Goal: Task Accomplishment & Management: Manage account settings

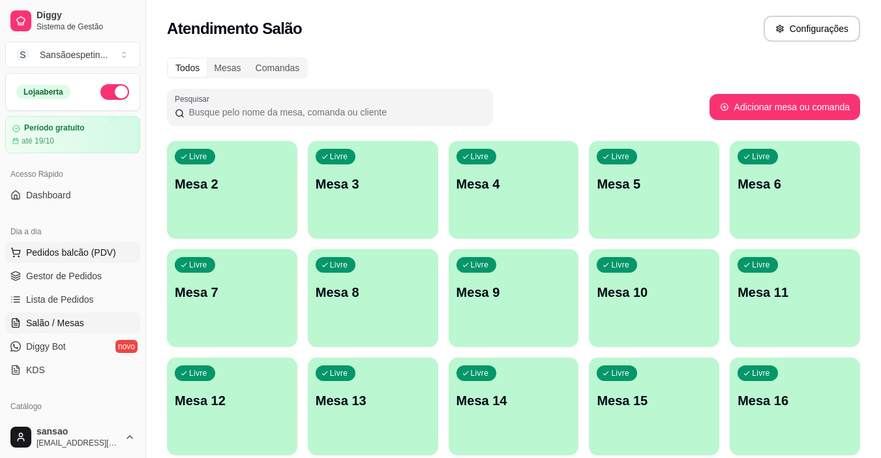
click at [72, 248] on span "Pedidos balcão (PDV)" at bounding box center [71, 252] width 90 height 13
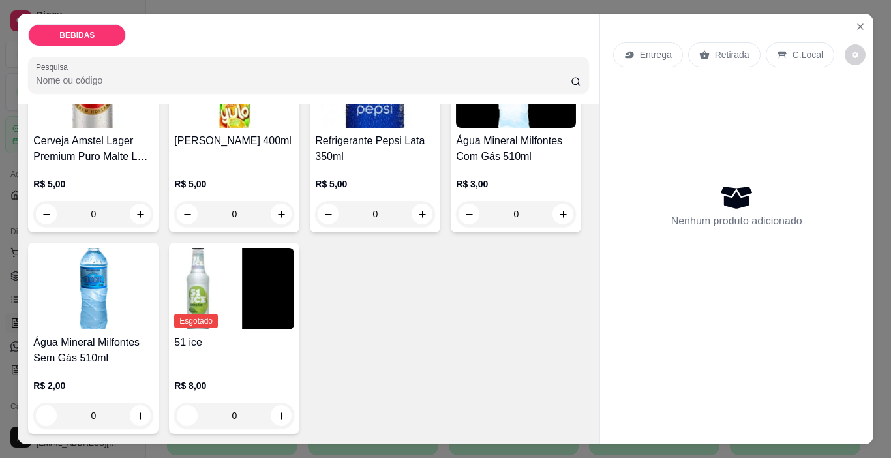
scroll to position [736, 0]
click at [552, 203] on button "increase-product-quantity" at bounding box center [562, 213] width 21 height 21
type input "1"
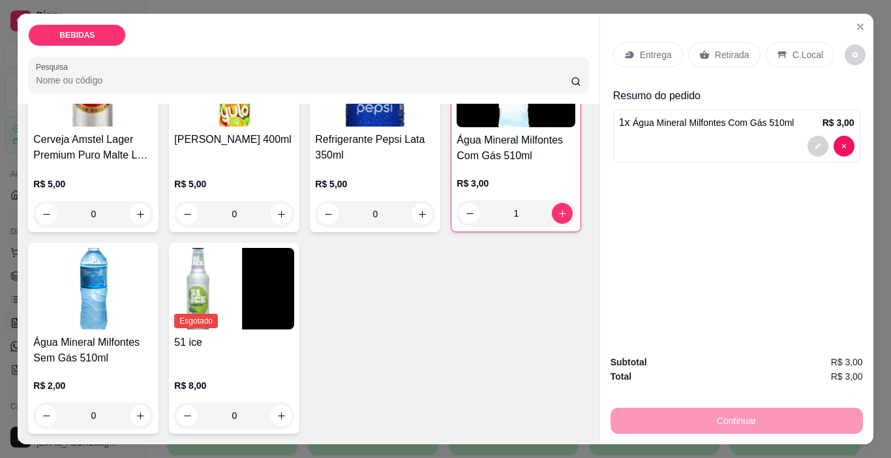
click at [715, 52] on p "Retirada" at bounding box center [732, 54] width 35 height 13
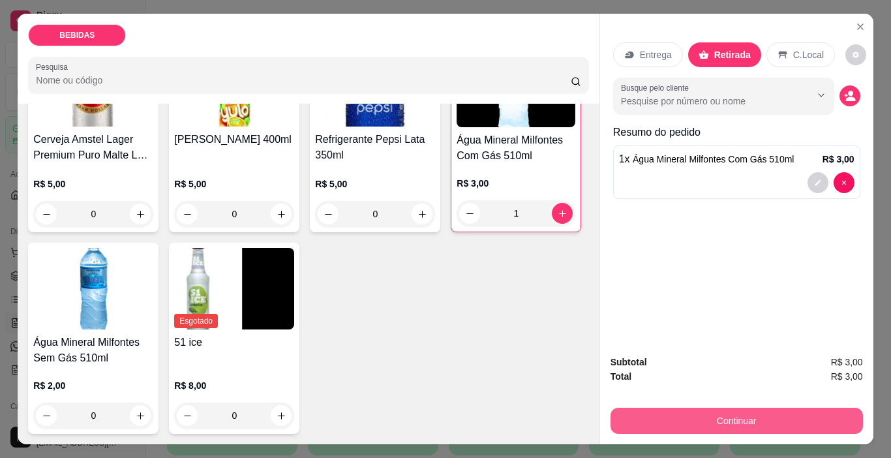
click at [753, 409] on button "Continuar" at bounding box center [736, 421] width 252 height 26
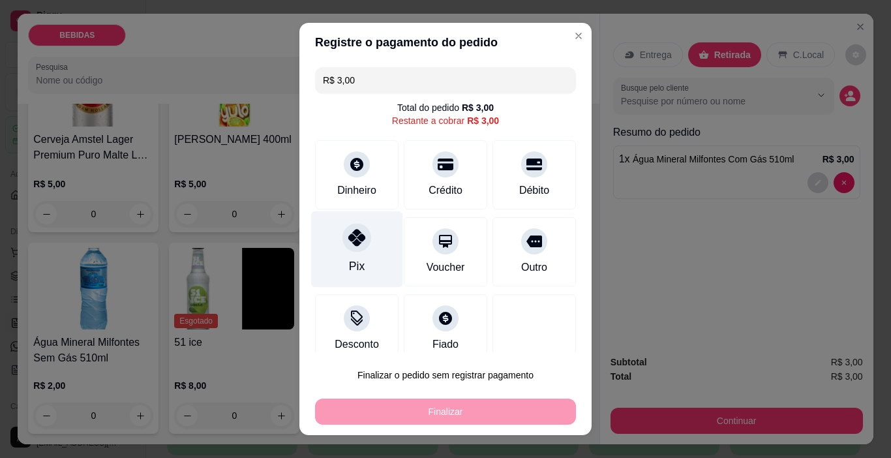
click at [349, 253] on div "Pix" at bounding box center [357, 249] width 92 height 76
type input "R$ 0,00"
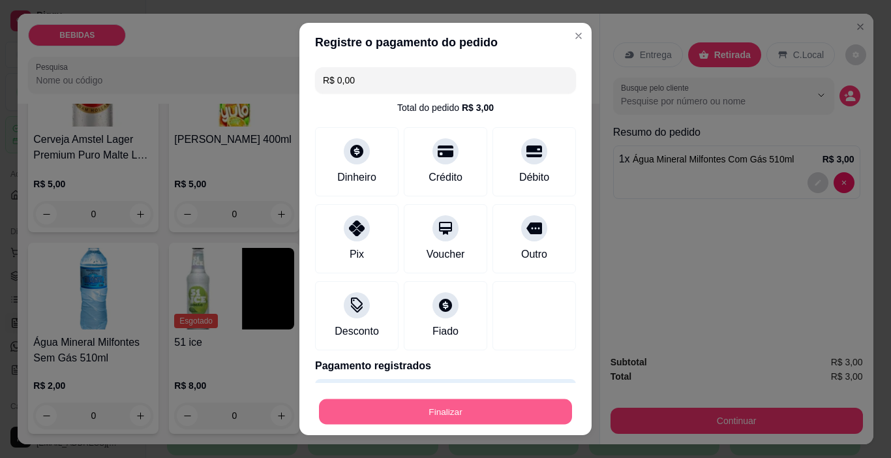
click at [440, 412] on button "Finalizar" at bounding box center [445, 411] width 253 height 25
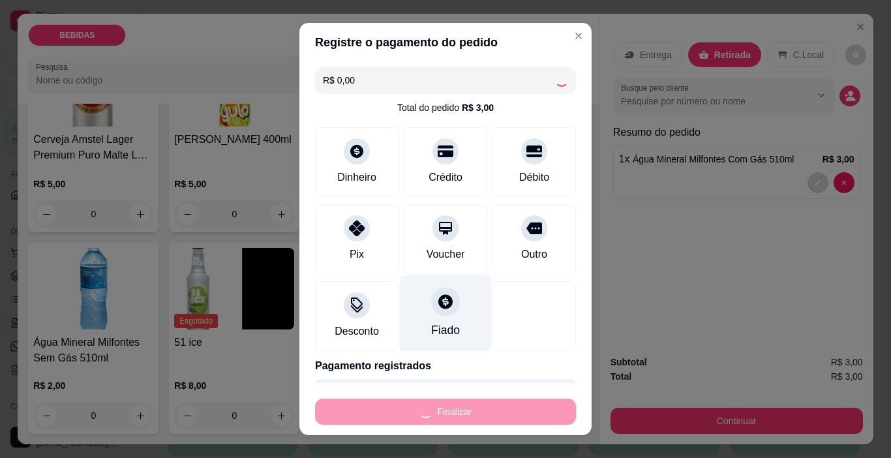
type input "0"
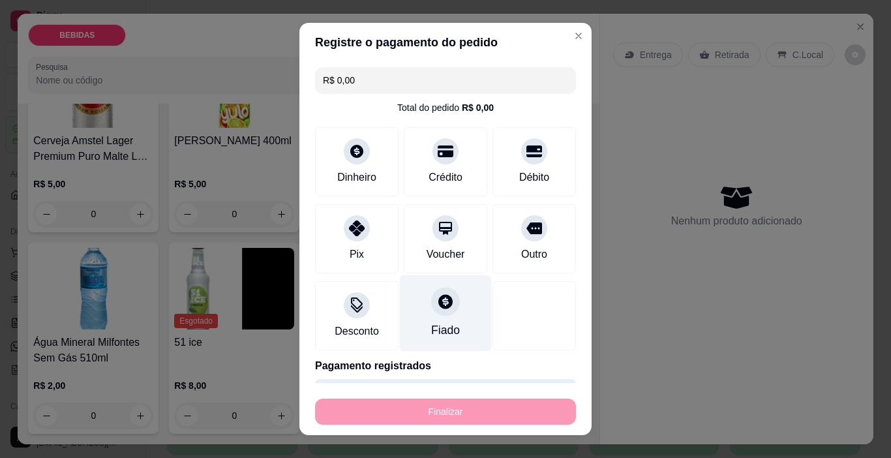
type input "-R$ 3,00"
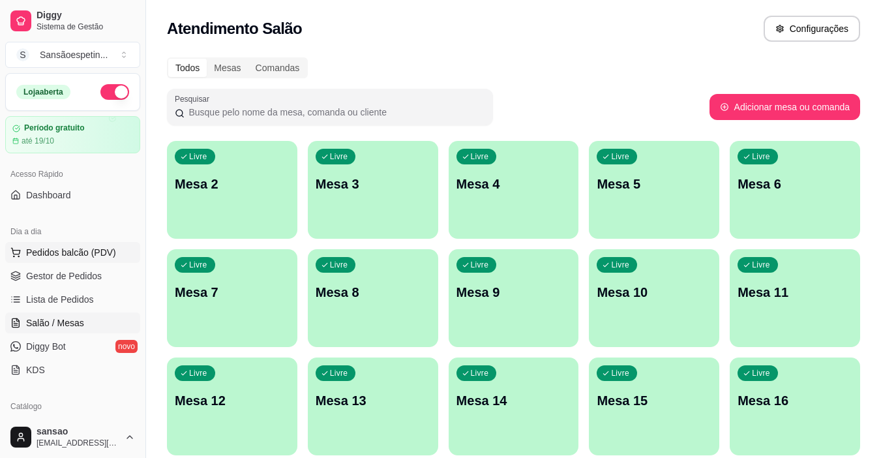
click at [56, 248] on span "Pedidos balcão (PDV)" at bounding box center [71, 252] width 90 height 13
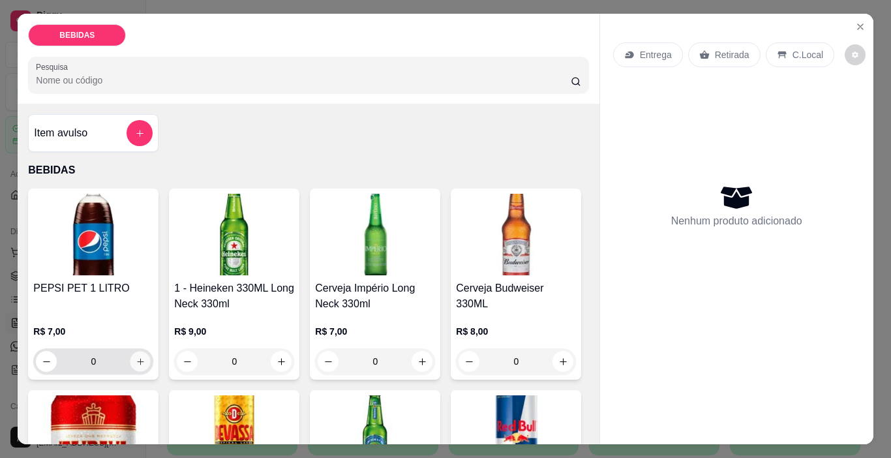
click at [134, 351] on button "increase-product-quantity" at bounding box center [140, 361] width 20 height 20
type input "1"
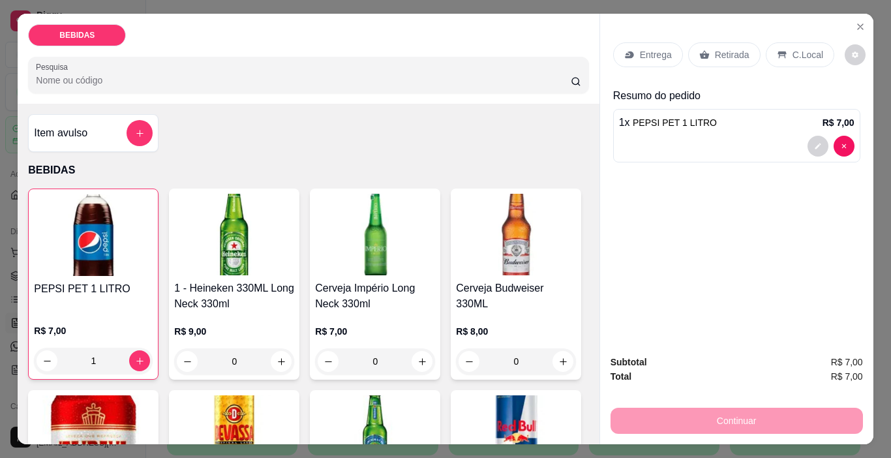
click at [717, 53] on p "Retirada" at bounding box center [732, 54] width 35 height 13
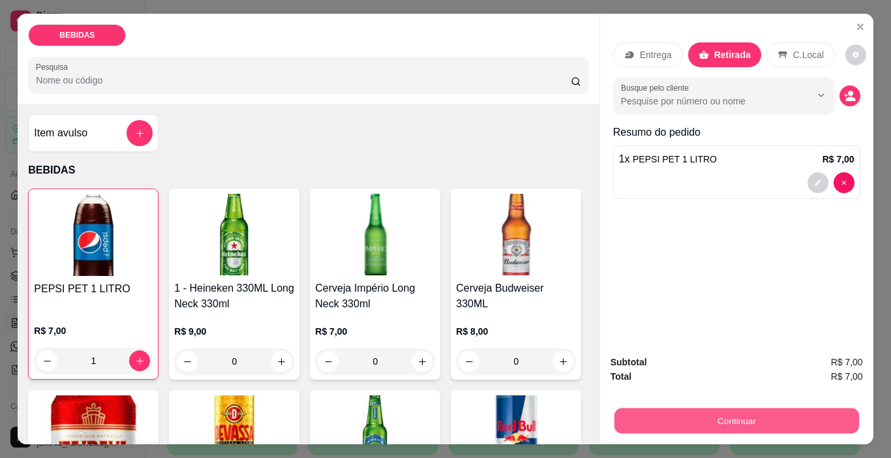
click at [659, 408] on button "Continuar" at bounding box center [736, 420] width 245 height 25
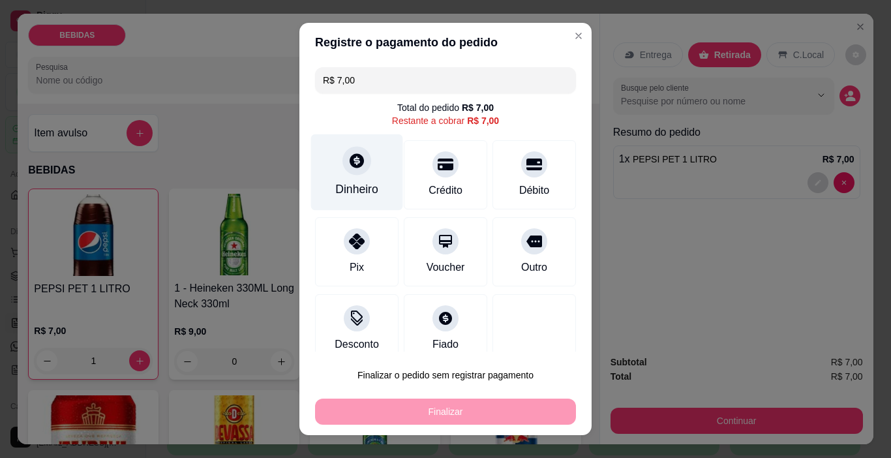
click at [360, 191] on div "Dinheiro" at bounding box center [356, 189] width 43 height 17
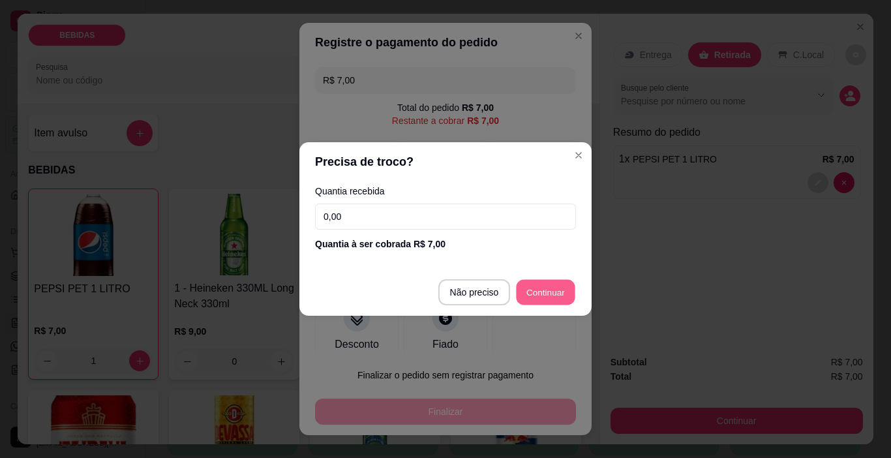
type input "R$ 0,00"
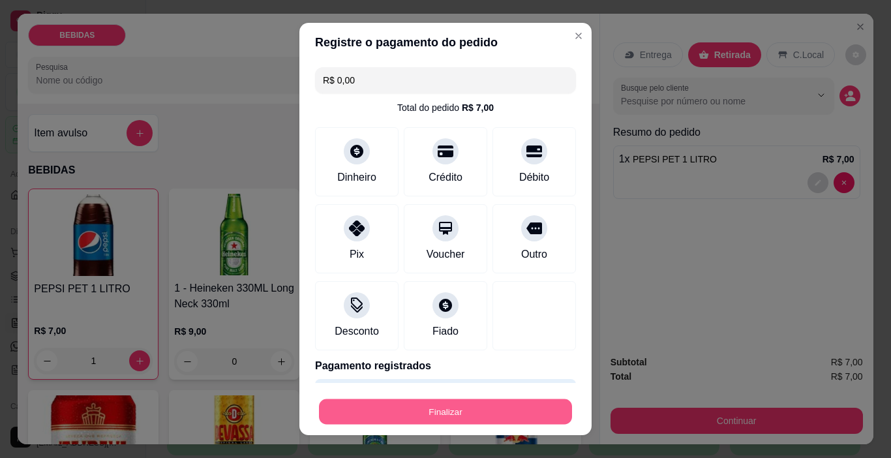
click at [557, 408] on button "Finalizar" at bounding box center [445, 411] width 253 height 25
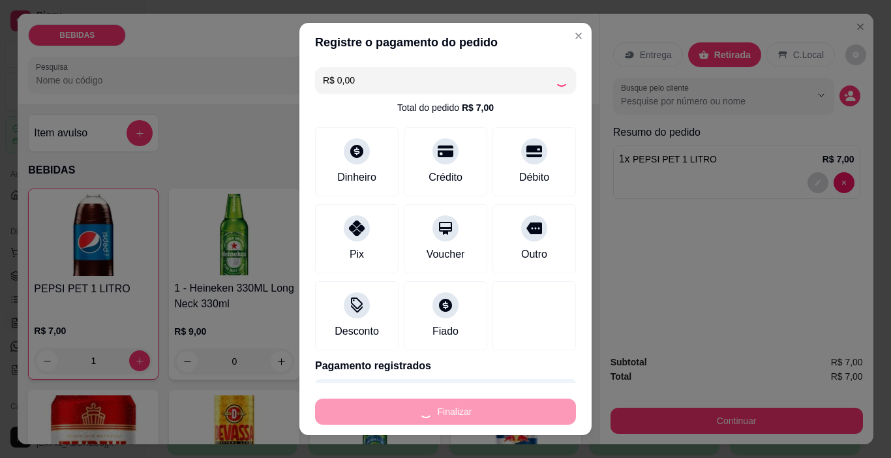
type input "0"
type input "-R$ 7,00"
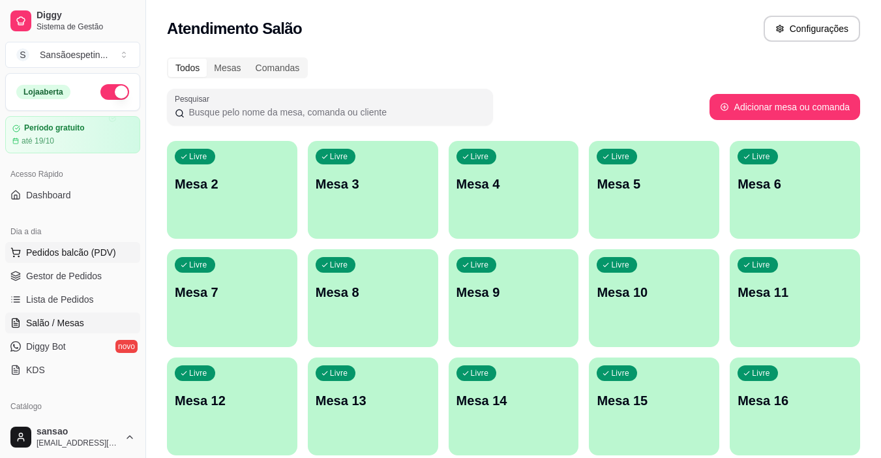
click at [74, 254] on span "Pedidos balcão (PDV)" at bounding box center [71, 252] width 90 height 13
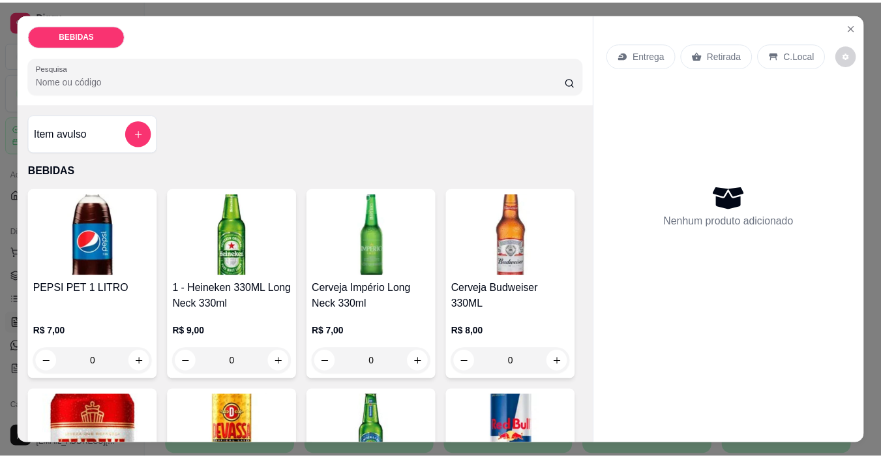
scroll to position [261, 0]
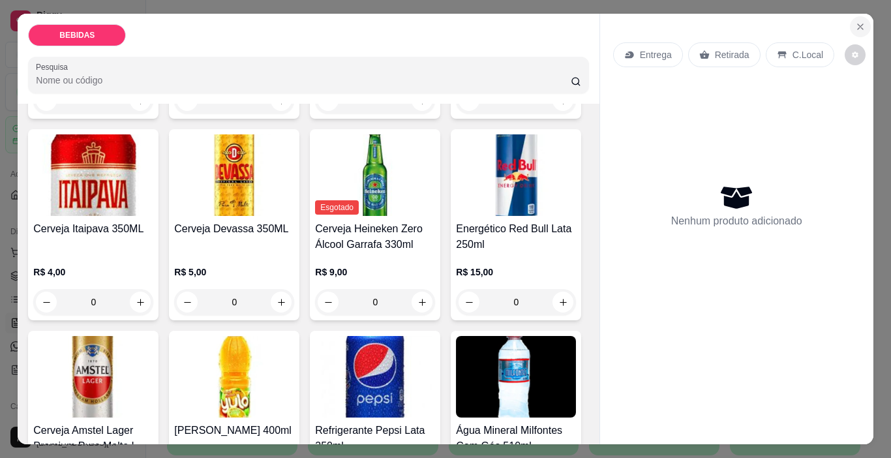
click at [859, 25] on icon "Close" at bounding box center [860, 27] width 10 height 10
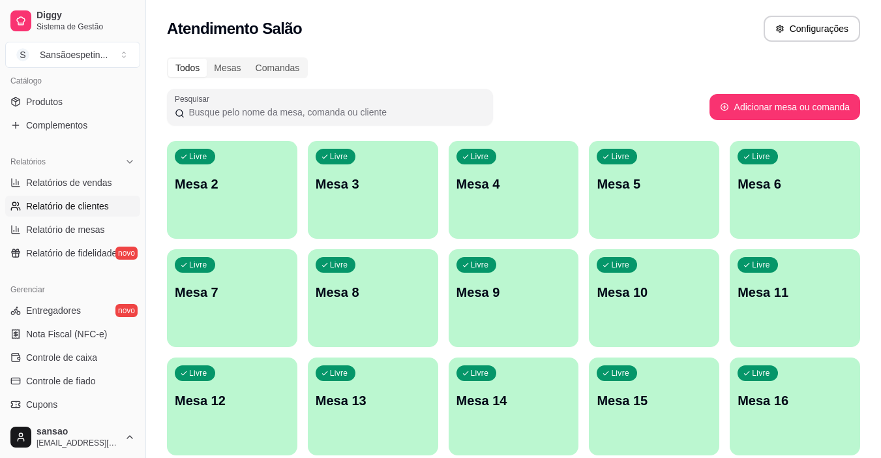
scroll to position [326, 0]
click at [65, 352] on span "Controle de caixa" at bounding box center [61, 356] width 71 height 13
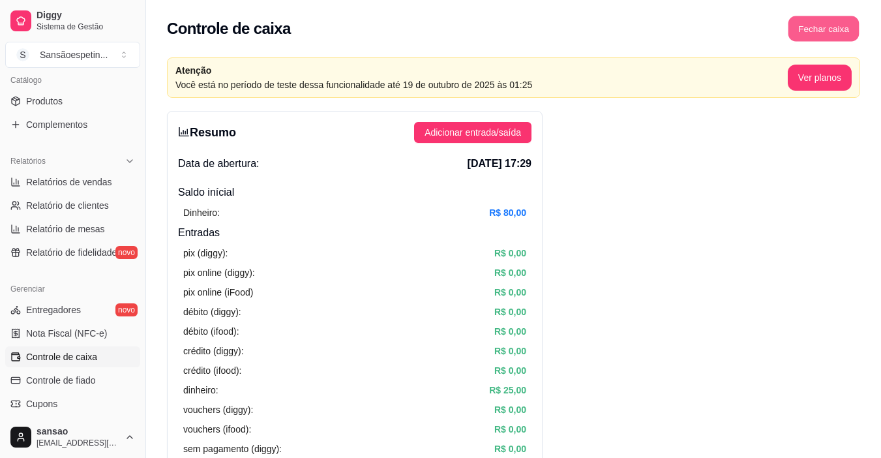
click at [803, 32] on button "Fechar caixa" at bounding box center [823, 28] width 71 height 25
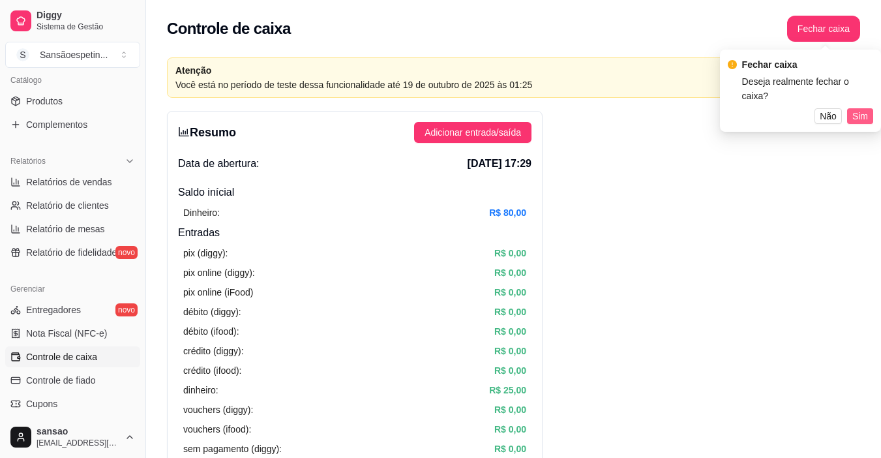
click at [852, 108] on button "Sim" at bounding box center [860, 116] width 26 height 16
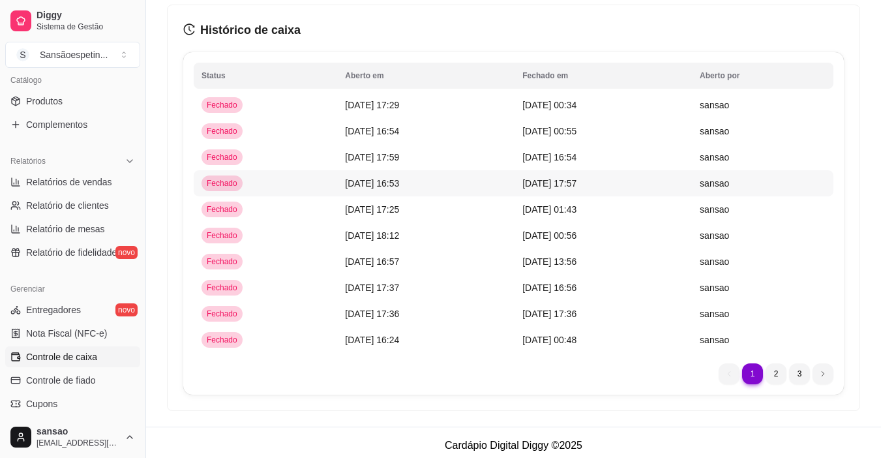
scroll to position [112, 0]
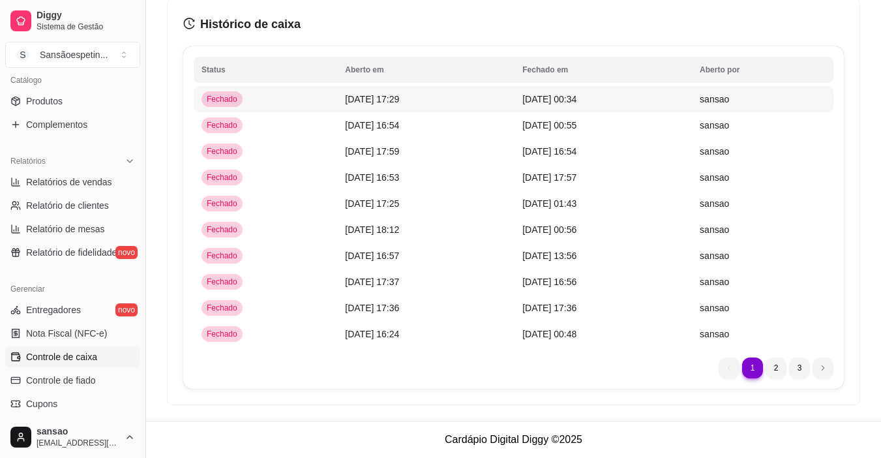
click at [563, 98] on span "[DATE] 00:34" at bounding box center [549, 99] width 54 height 10
